Goal: Navigation & Orientation: Find specific page/section

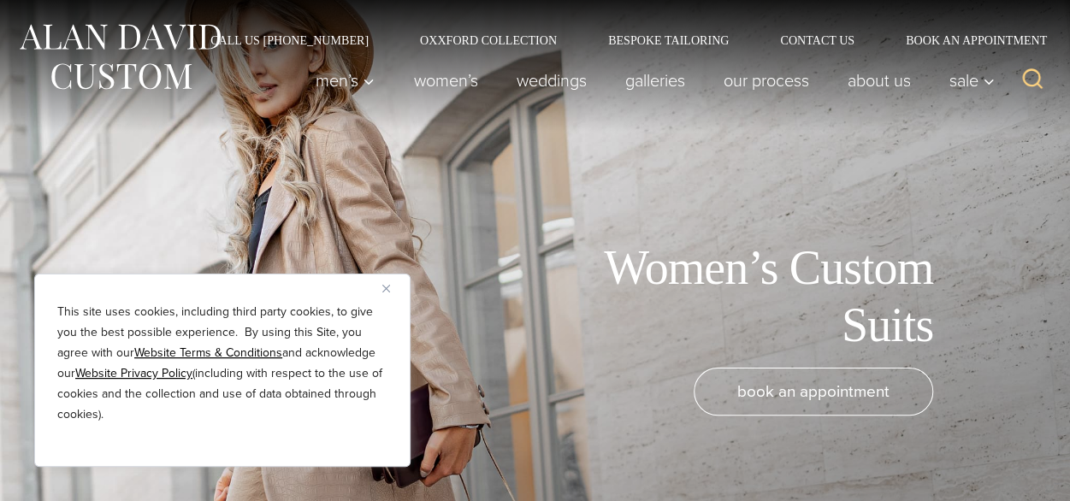
click at [383, 292] on img "Close" at bounding box center [386, 289] width 8 height 8
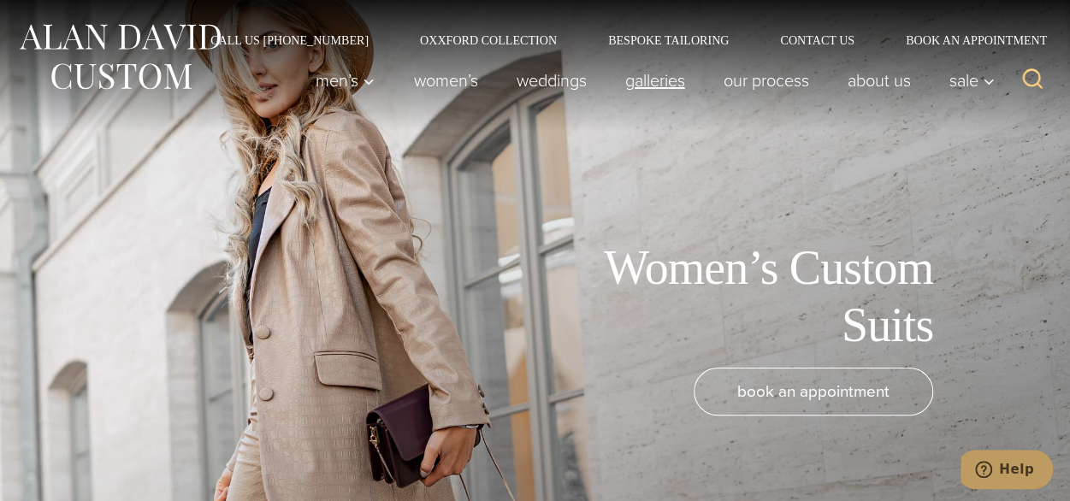
click at [677, 85] on link "Galleries" at bounding box center [655, 80] width 98 height 34
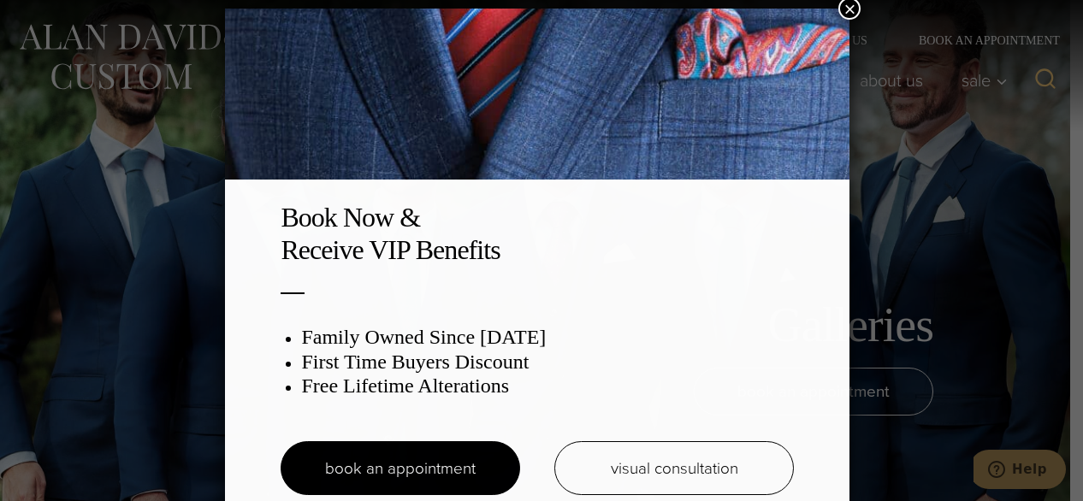
scroll to position [9, 0]
